Goal: Information Seeking & Learning: Learn about a topic

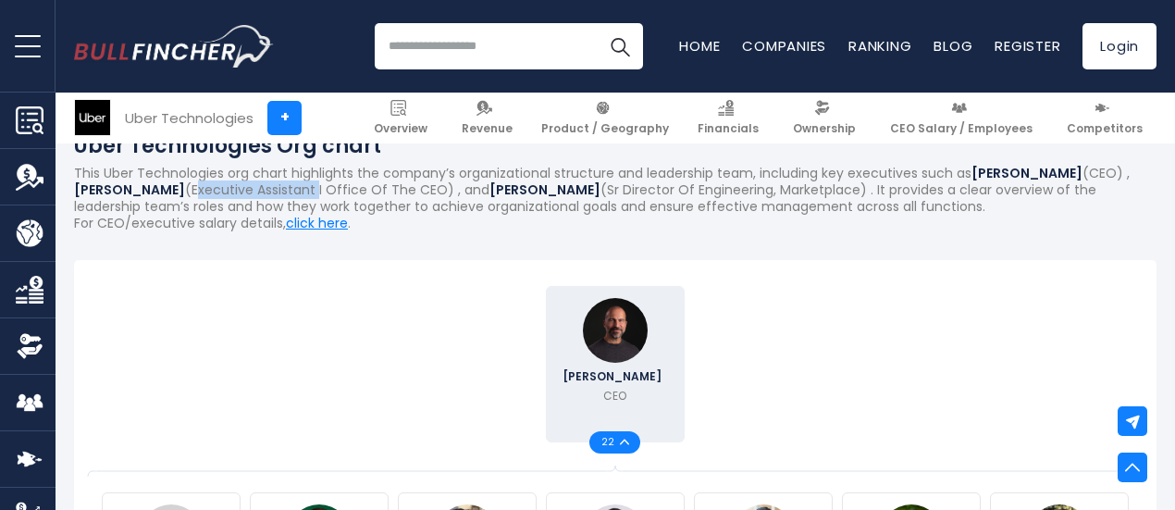
click at [453, 192] on p "This Uber Technologies org chart highlights the company’s organizational struct…" at bounding box center [615, 190] width 1083 height 51
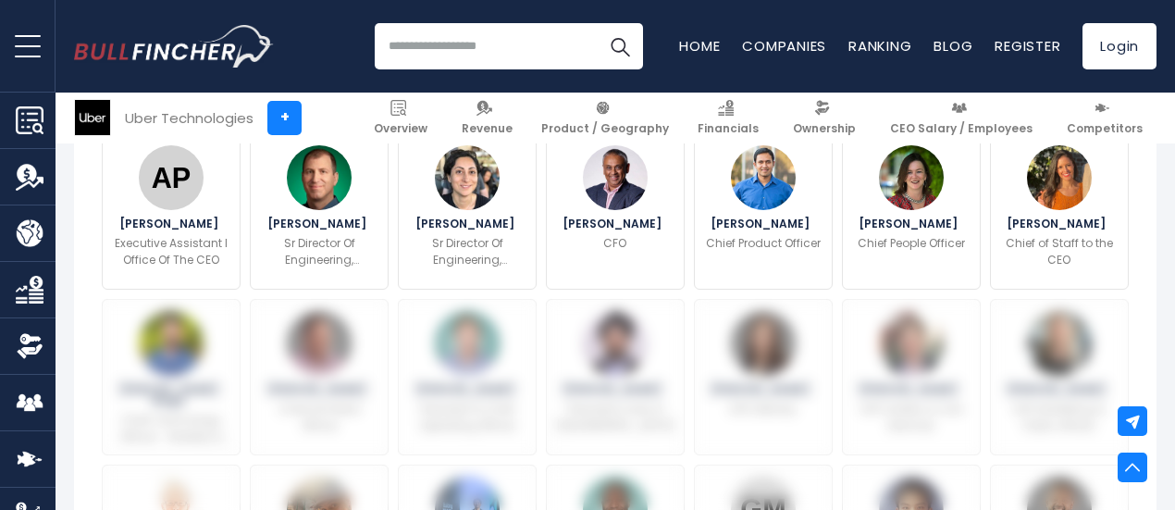
scroll to position [699, 0]
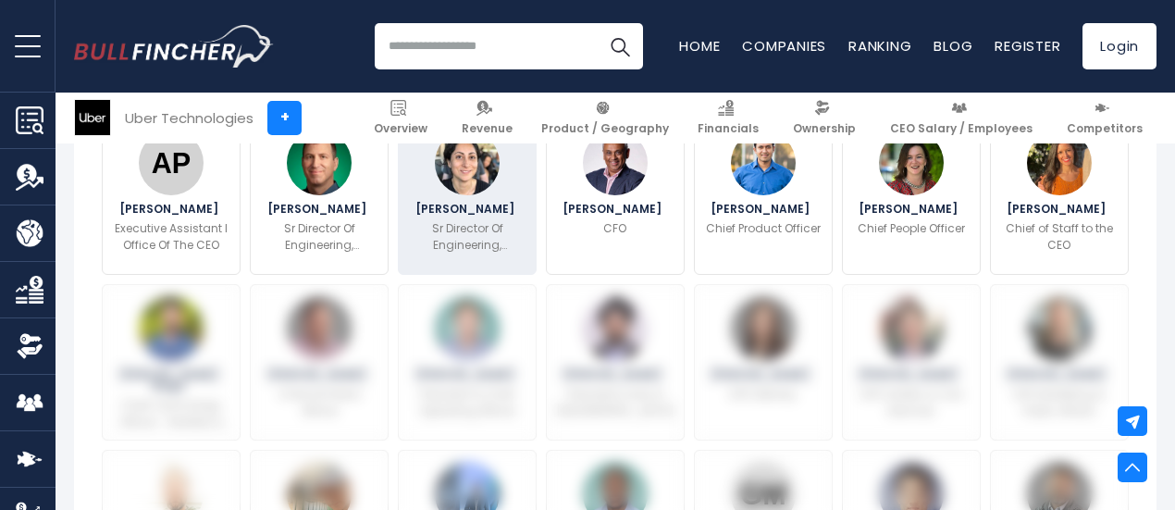
click at [461, 215] on span "[PERSON_NAME]" at bounding box center [468, 209] width 105 height 11
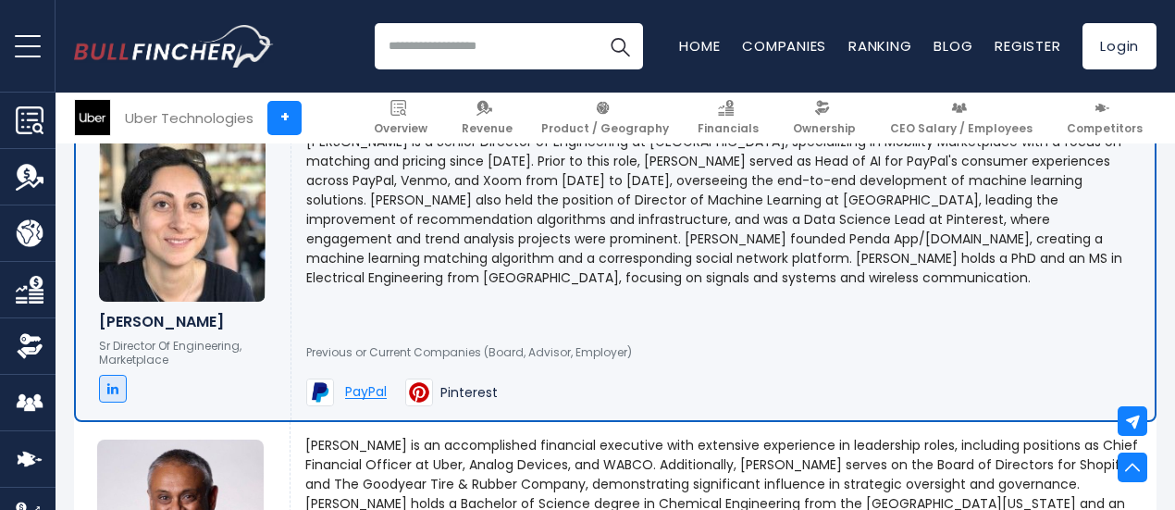
scroll to position [2428, 0]
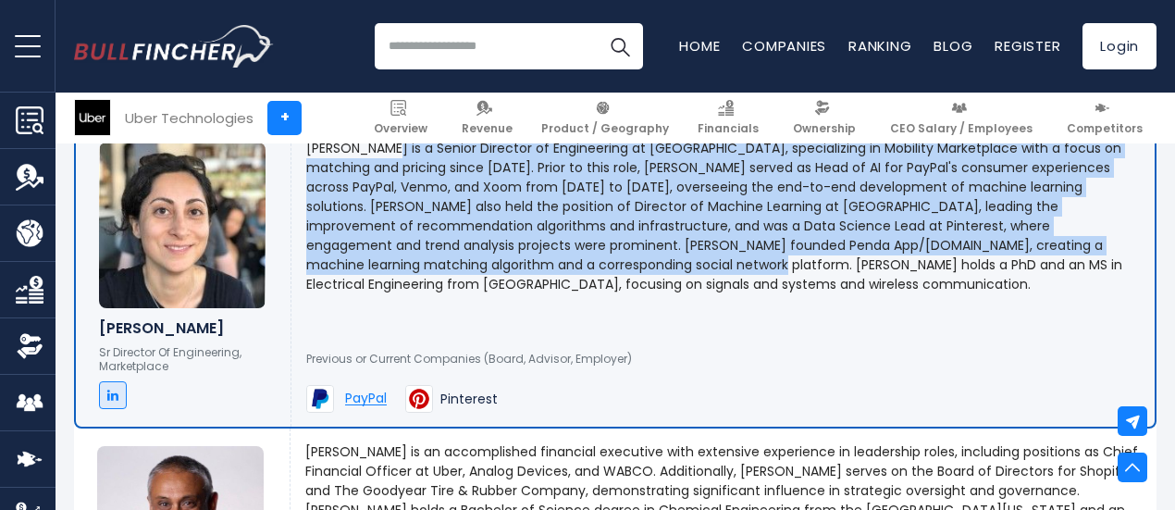
drag, startPoint x: 395, startPoint y: 207, endPoint x: 565, endPoint y: 358, distance: 226.8
click at [565, 294] on p "[PERSON_NAME] is a Senior Director of Engineering at [GEOGRAPHIC_DATA], special…" at bounding box center [723, 216] width 834 height 155
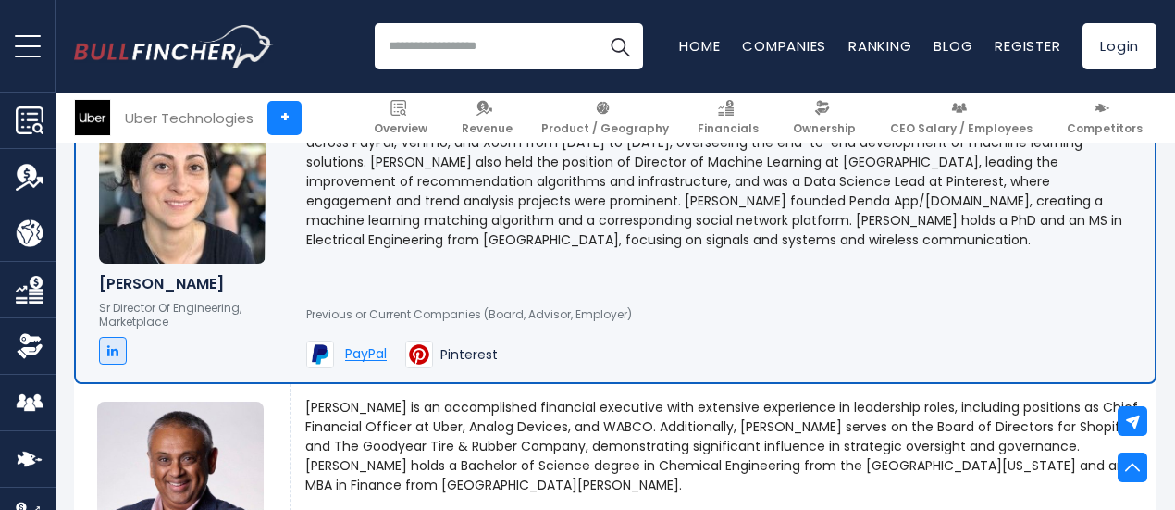
scroll to position [2474, 0]
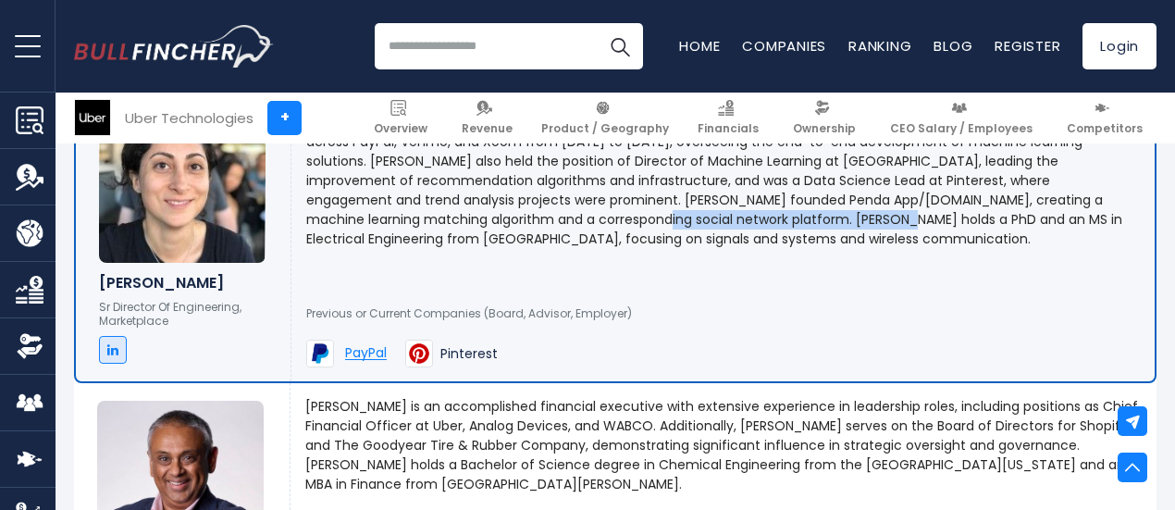
drag, startPoint x: 426, startPoint y: 316, endPoint x: 688, endPoint y: 317, distance: 261.9
click at [688, 249] on p "[PERSON_NAME] is a Senior Director of Engineering at [GEOGRAPHIC_DATA], special…" at bounding box center [723, 170] width 834 height 155
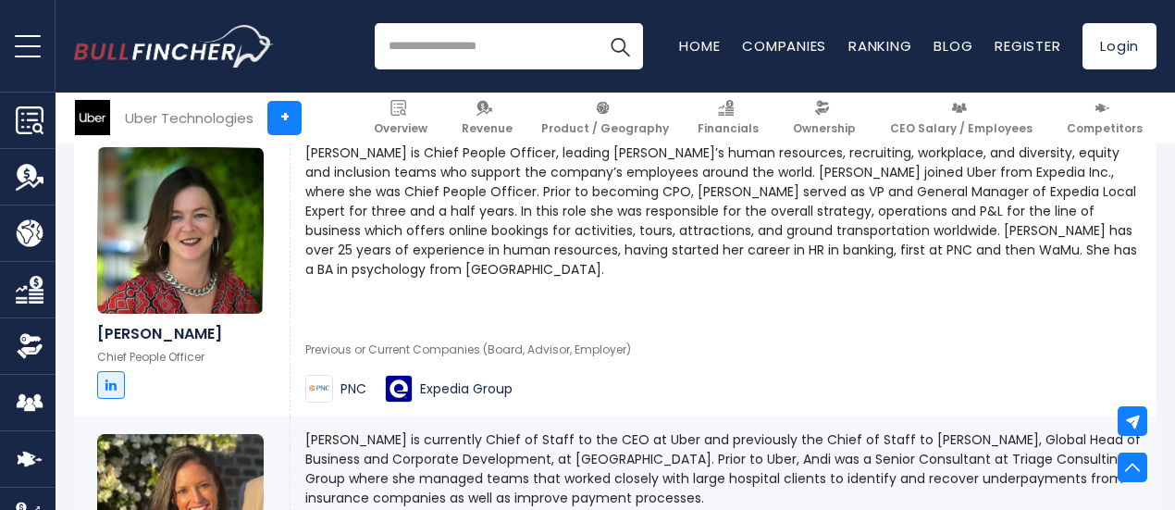
scroll to position [3302, 0]
click at [365, 237] on p "[PERSON_NAME] is Chief People Officer, leading [PERSON_NAME]’s human resources,…" at bounding box center [723, 212] width 837 height 136
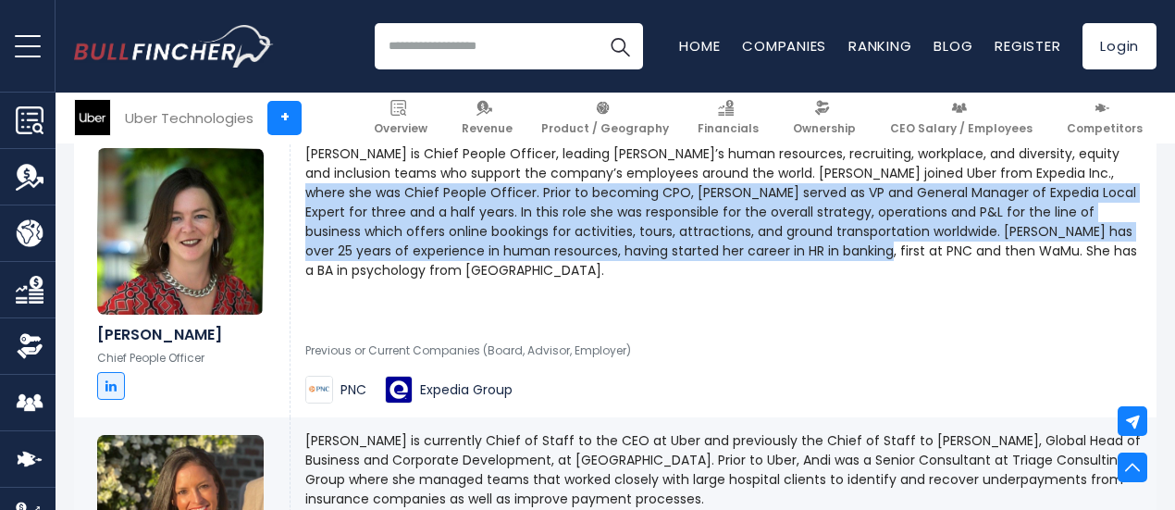
drag, startPoint x: 477, startPoint y: 288, endPoint x: 667, endPoint y: 377, distance: 210.3
click at [667, 280] on p "[PERSON_NAME] is Chief People Officer, leading [PERSON_NAME]’s human resources,…" at bounding box center [723, 212] width 837 height 136
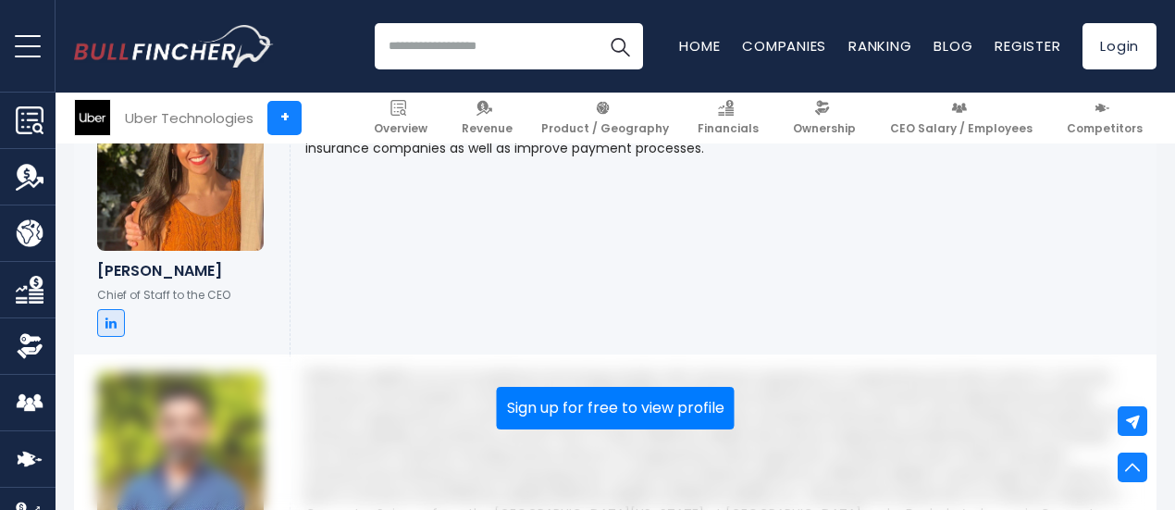
scroll to position [3651, 0]
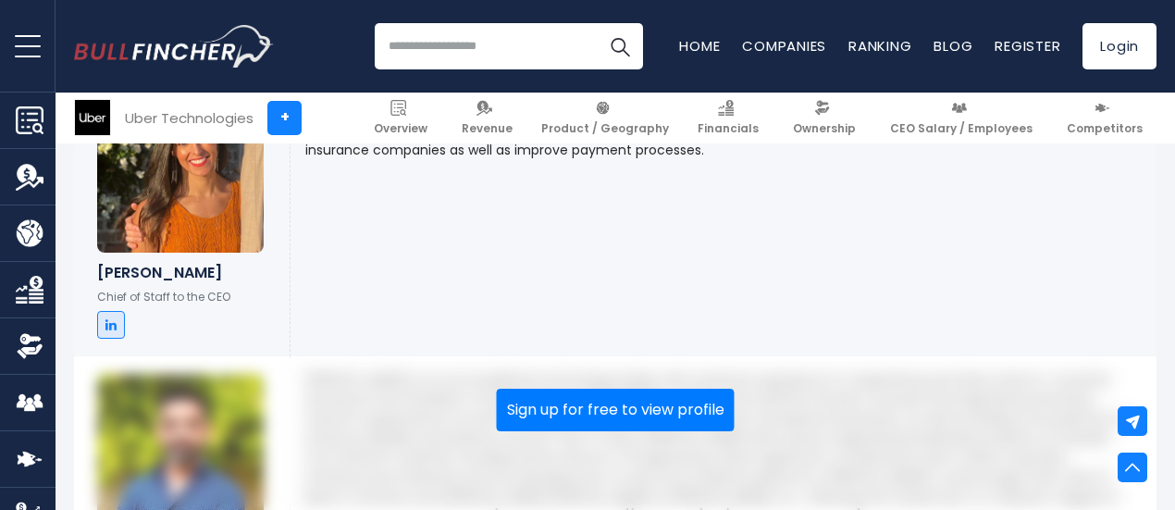
click at [365, 160] on p "[PERSON_NAME] is currently Chief of Staff to the CEO at Uber and previously the…" at bounding box center [723, 121] width 837 height 78
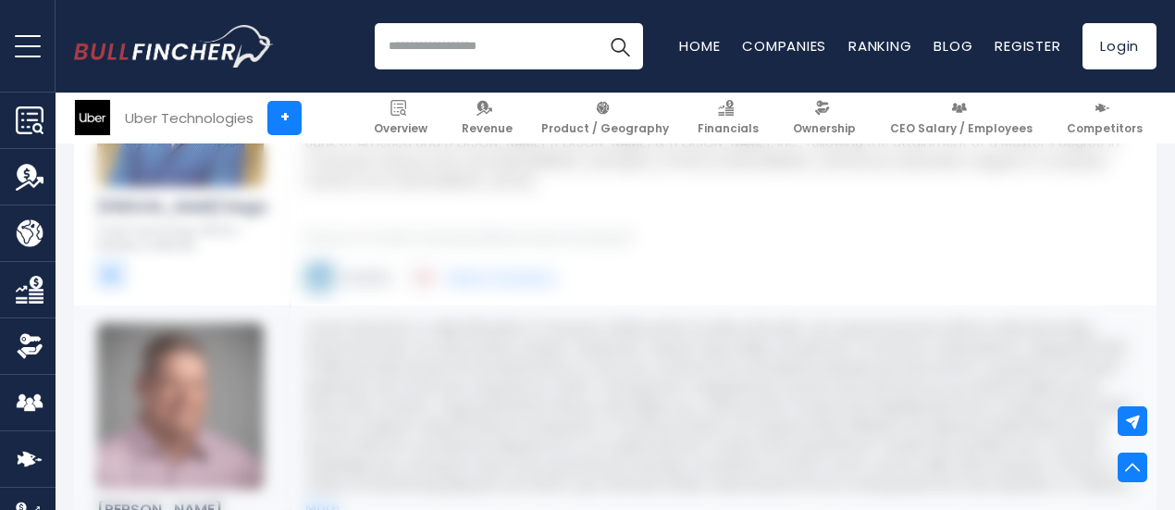
scroll to position [4006, 0]
